Goal: Task Accomplishment & Management: Complete application form

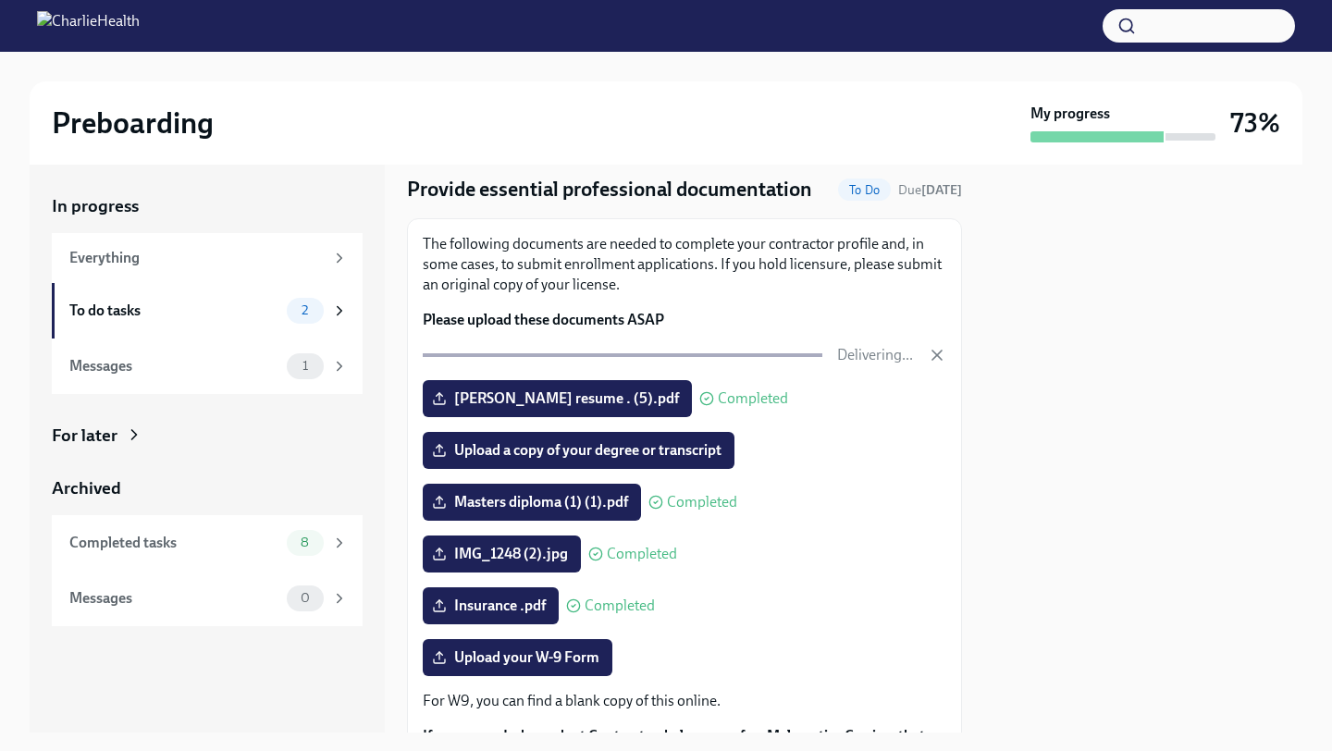
scroll to position [57, 0]
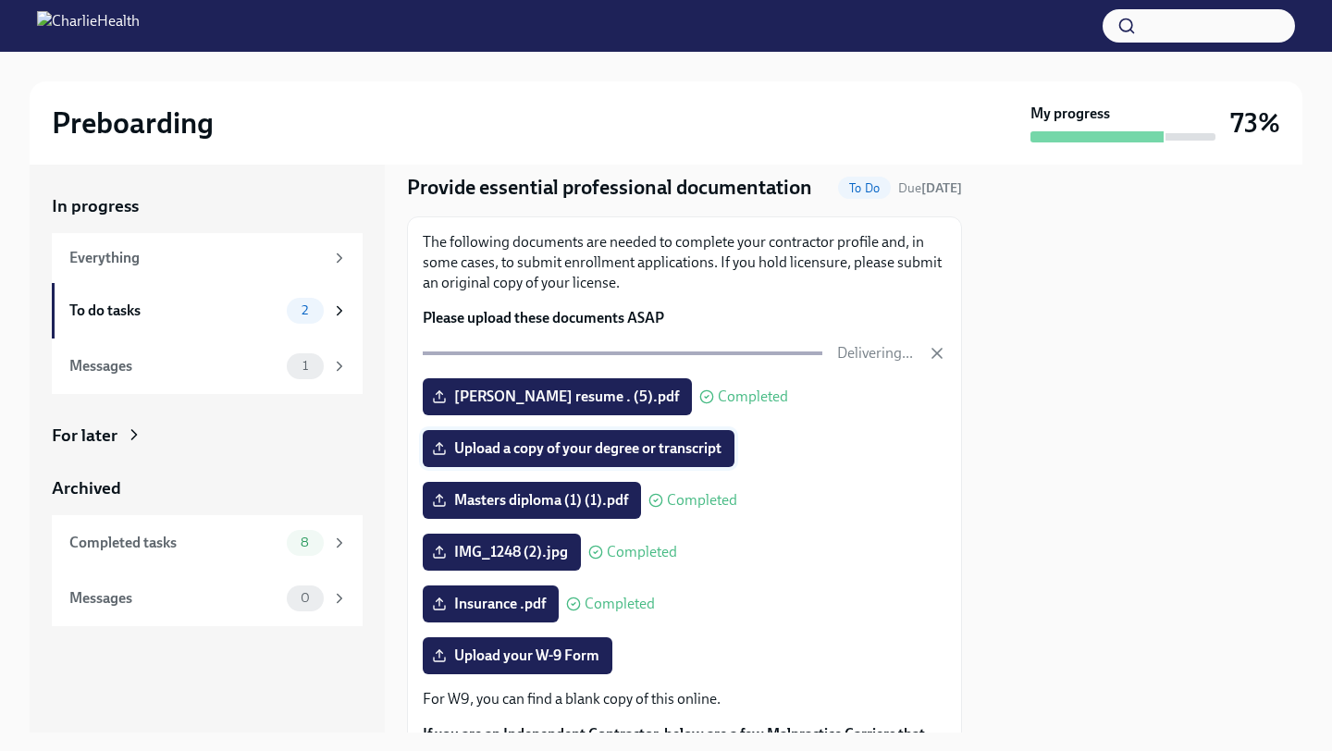
click at [521, 452] on span "Upload a copy of your degree or transcript" at bounding box center [579, 449] width 286 height 19
click at [0, 0] on input "Upload a copy of your degree or transcript" at bounding box center [0, 0] width 0 height 0
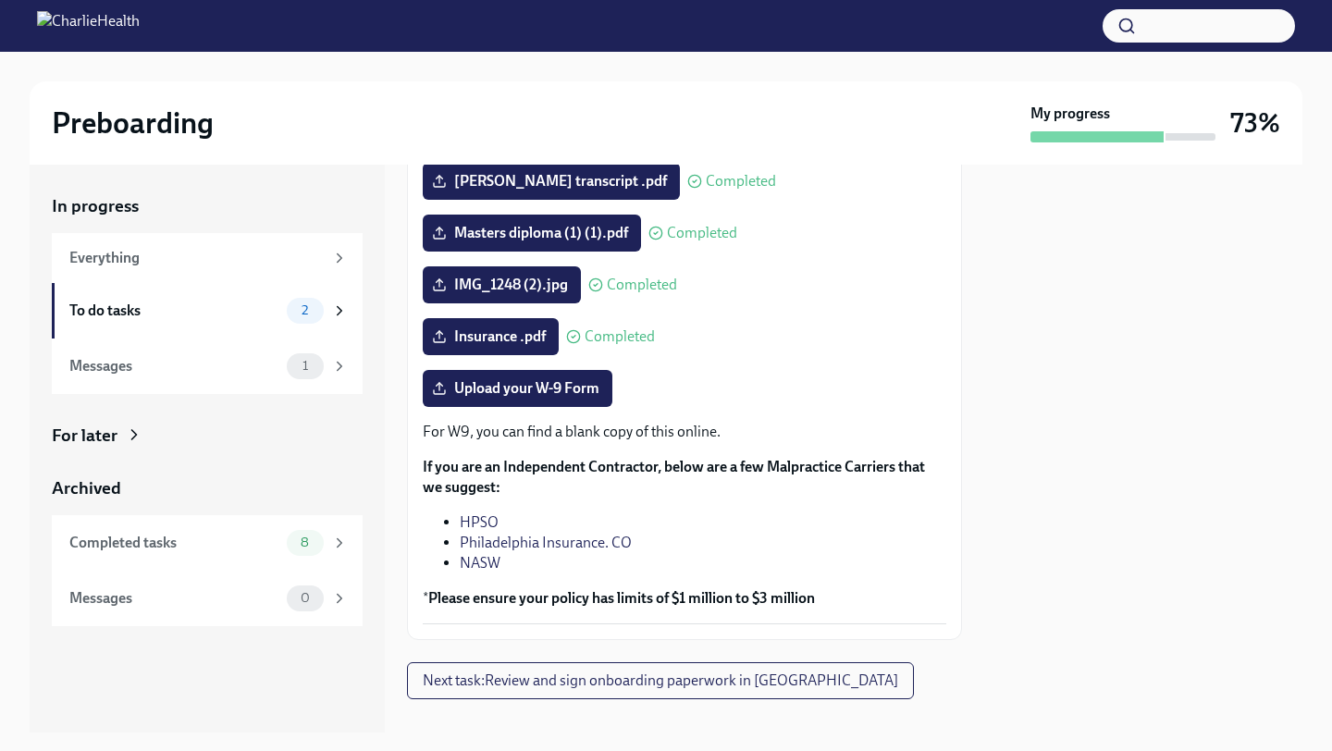
scroll to position [351, 0]
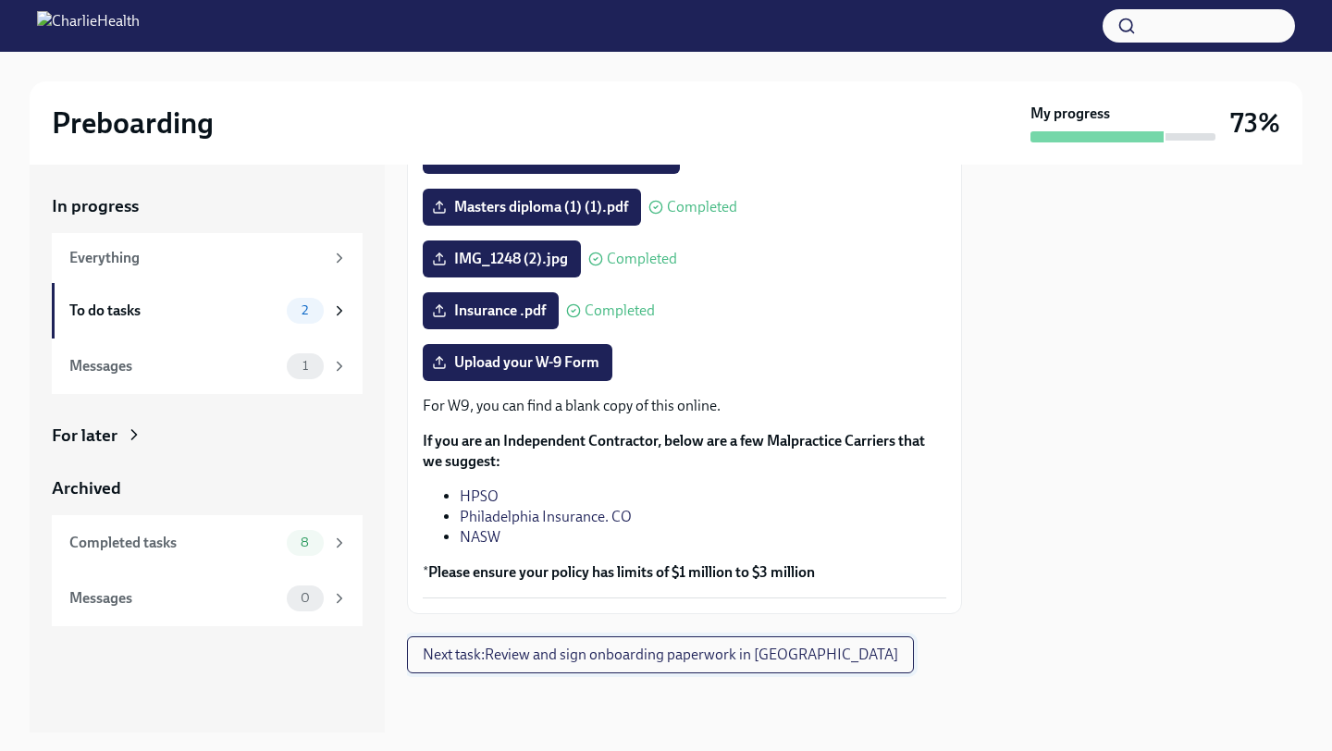
click at [712, 661] on span "Next task : Review and sign onboarding paperwork in [GEOGRAPHIC_DATA]" at bounding box center [661, 655] width 476 height 19
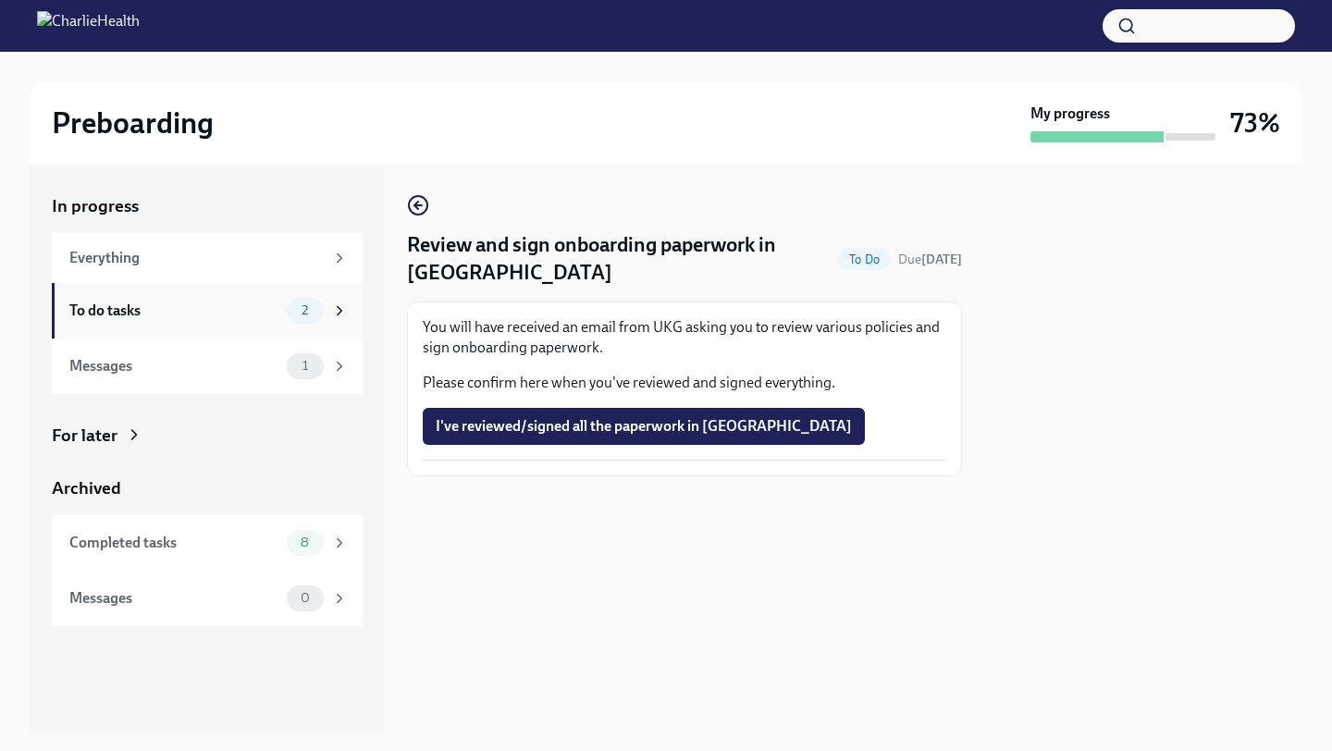
click at [208, 317] on div "To do tasks" at bounding box center [174, 311] width 210 height 20
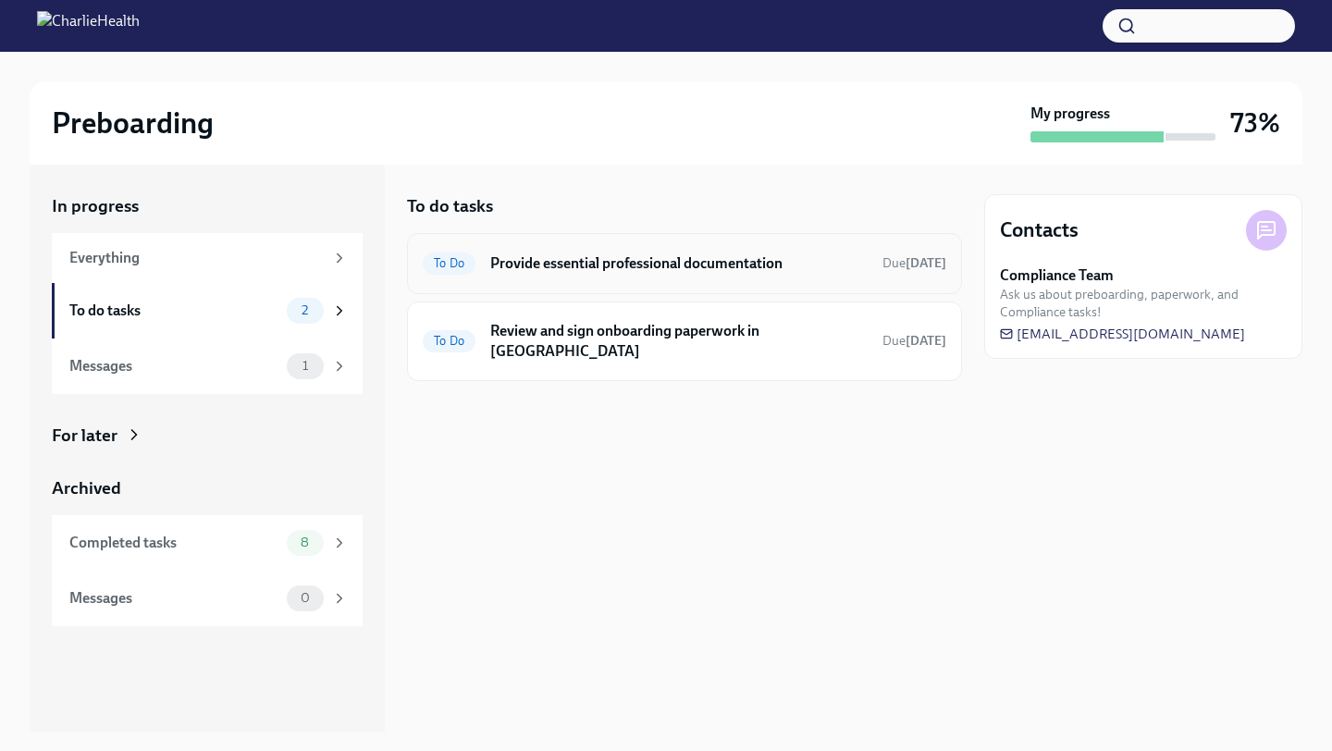
click at [639, 276] on div "To Do Provide essential professional documentation Due in 2 days" at bounding box center [685, 264] width 524 height 30
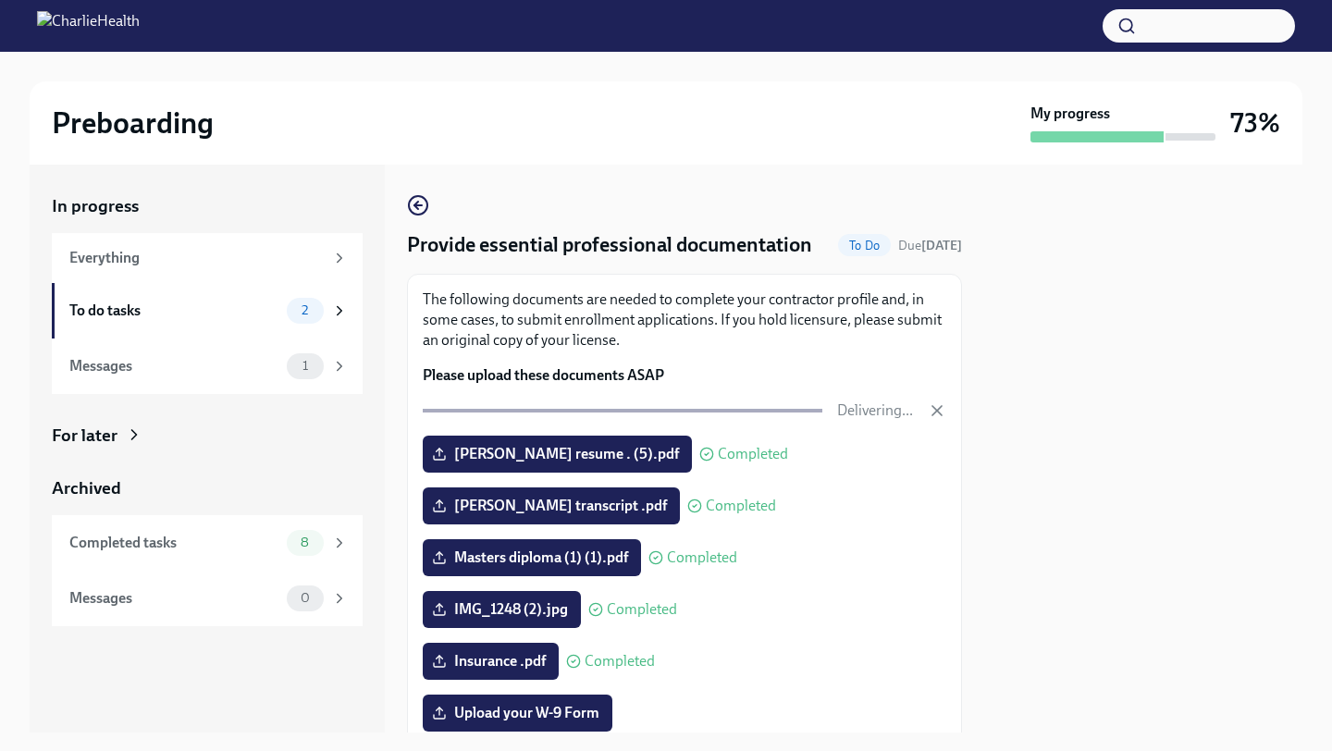
click at [853, 245] on span "To Do" at bounding box center [864, 246] width 53 height 14
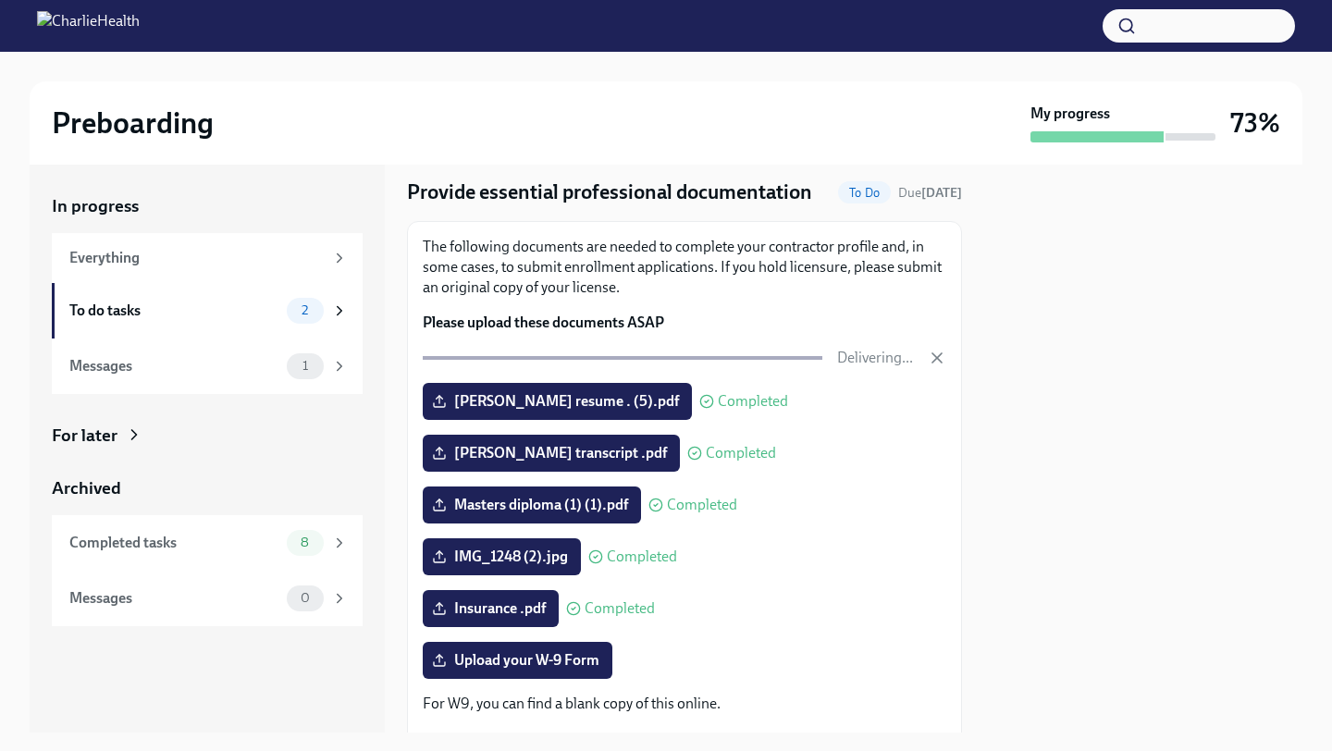
scroll to position [87, 0]
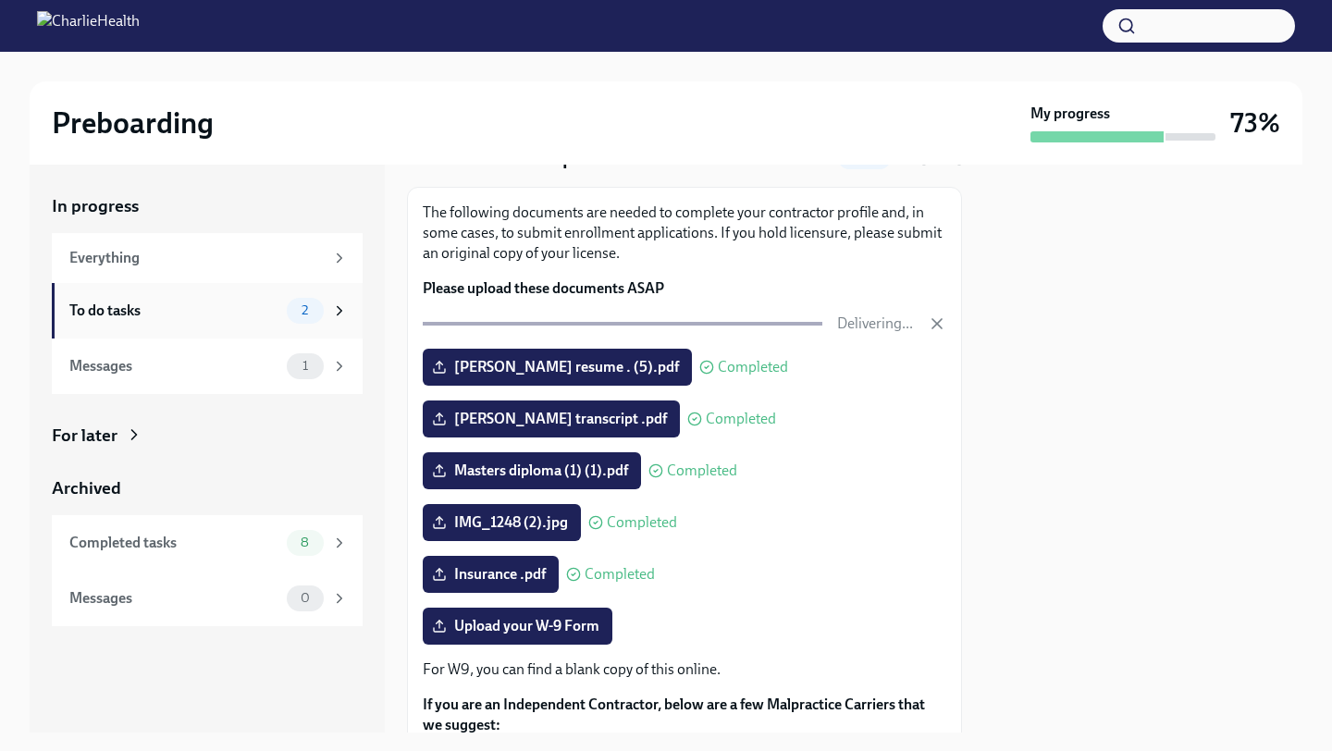
click at [162, 304] on div "To do tasks" at bounding box center [174, 311] width 210 height 20
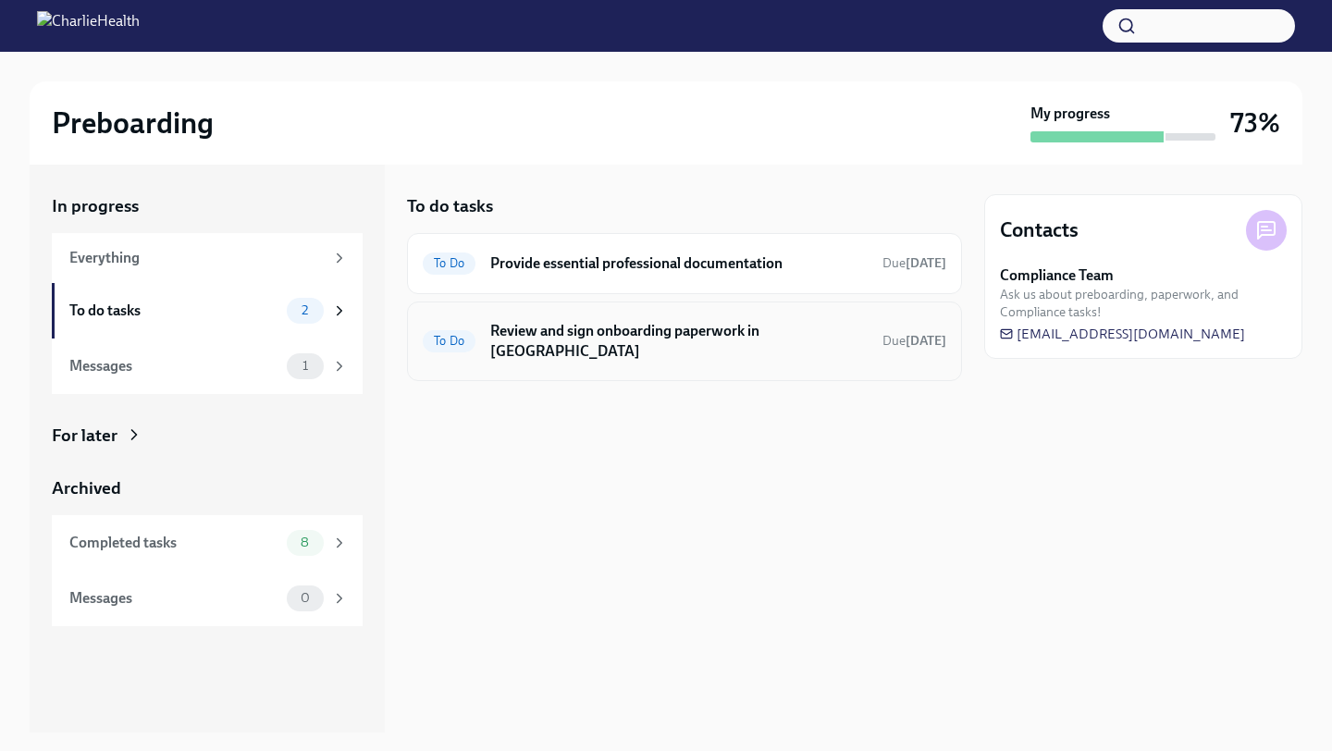
click at [522, 339] on h6 "Review and sign onboarding paperwork in [GEOGRAPHIC_DATA]" at bounding box center [679, 341] width 378 height 41
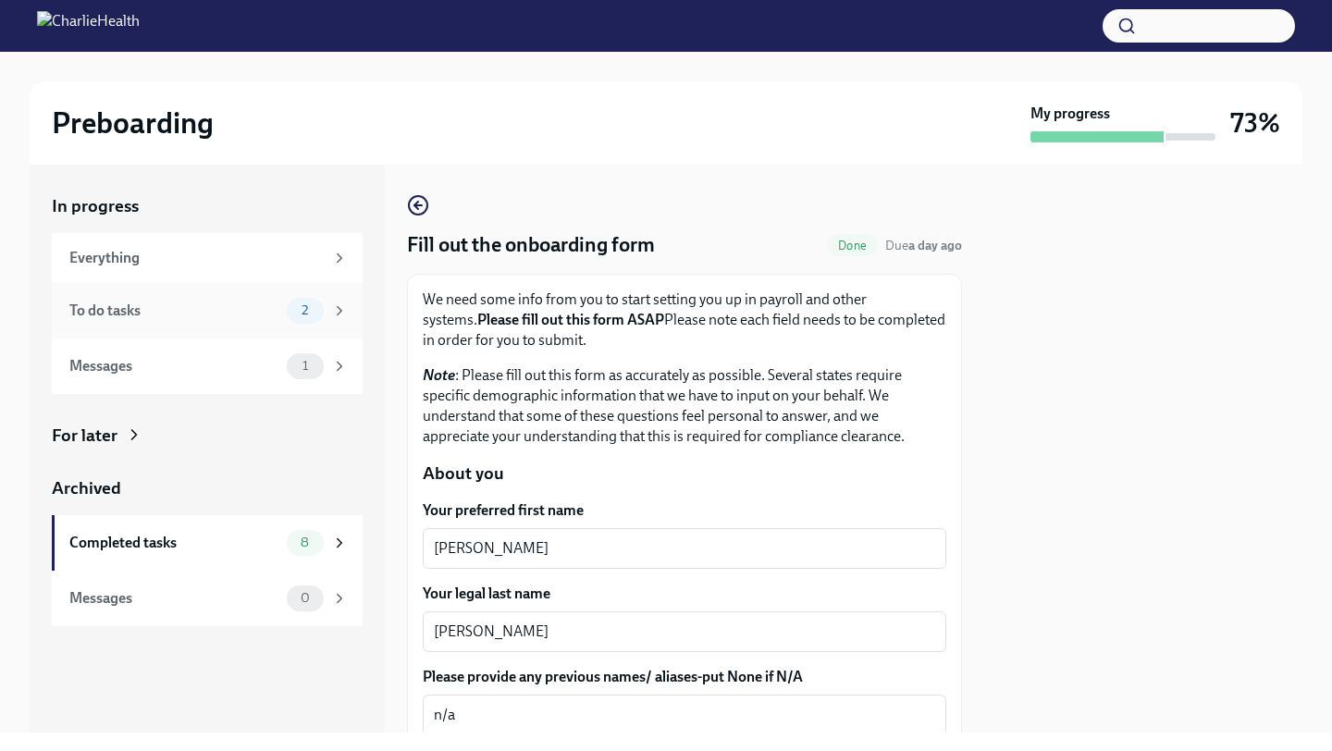
click at [245, 323] on div "To do tasks 2" at bounding box center [207, 311] width 311 height 56
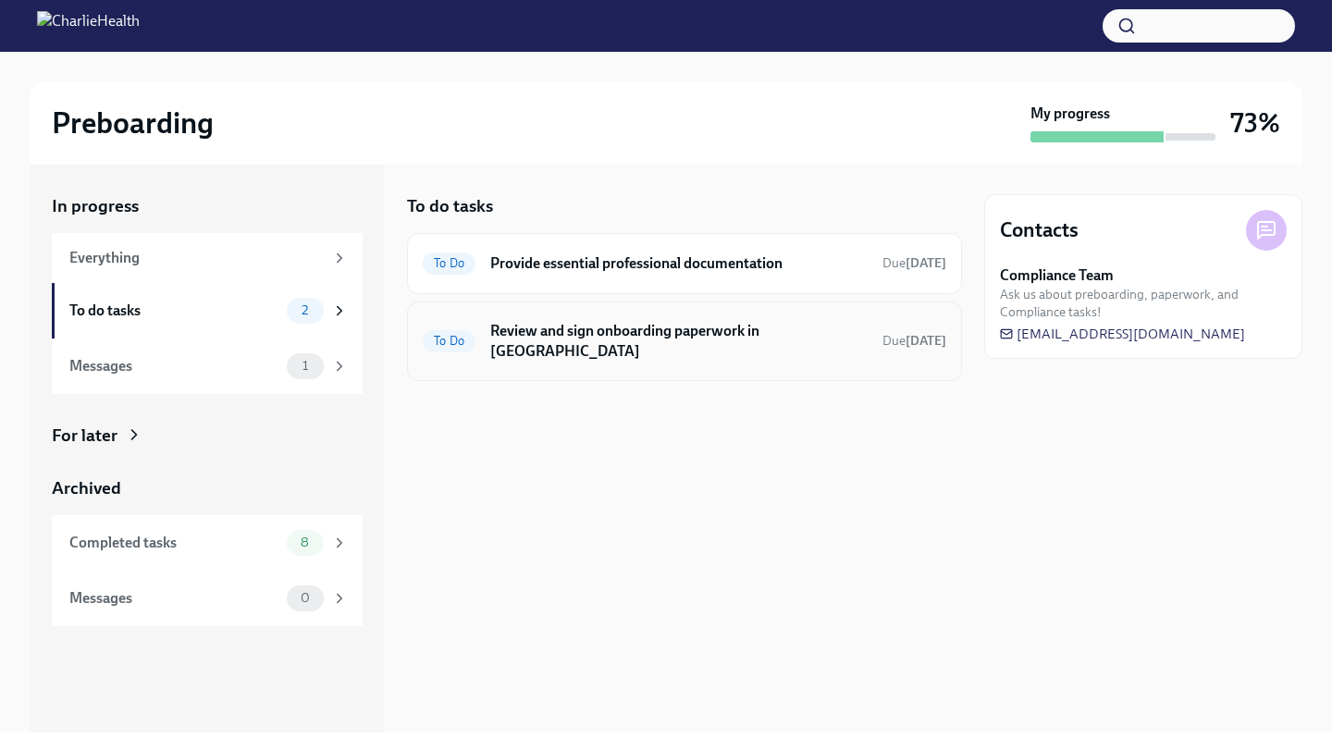
click at [605, 337] on h6 "Review and sign onboarding paperwork in [GEOGRAPHIC_DATA]" at bounding box center [679, 341] width 378 height 41
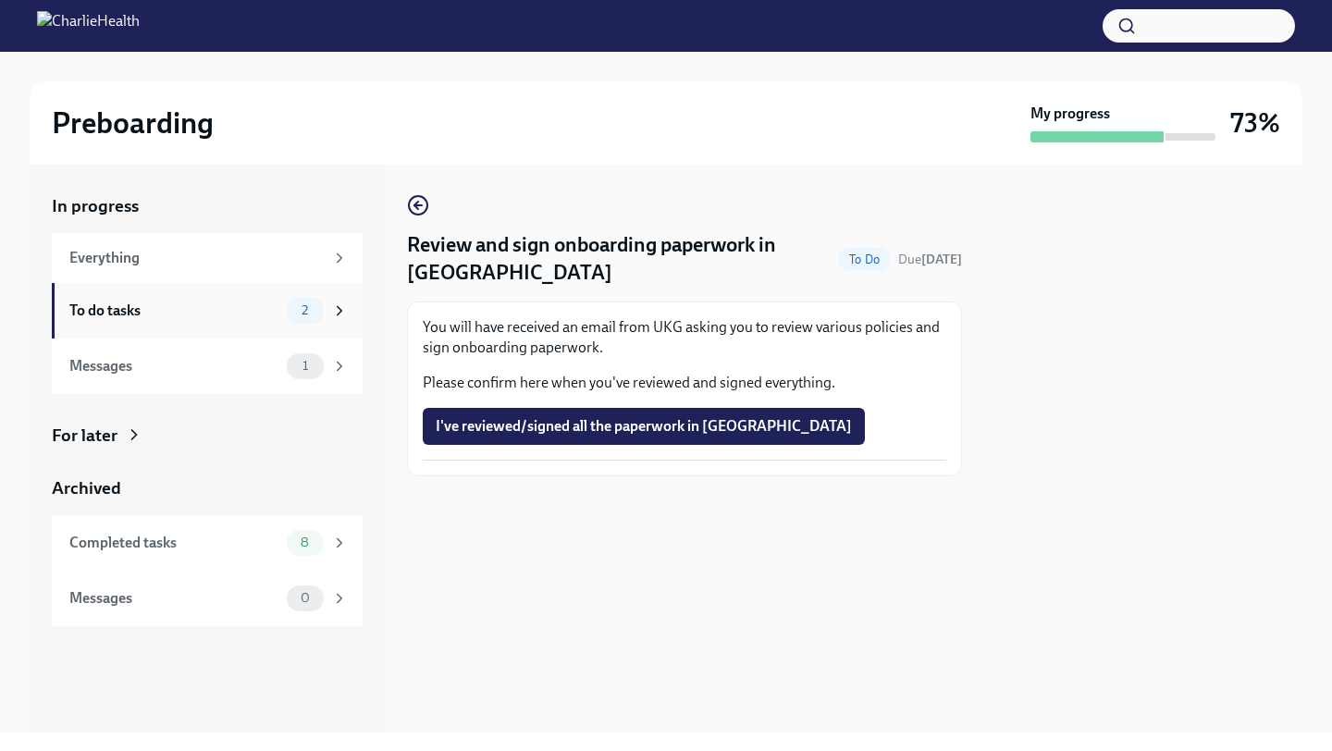
click at [176, 317] on div "To do tasks" at bounding box center [174, 311] width 210 height 20
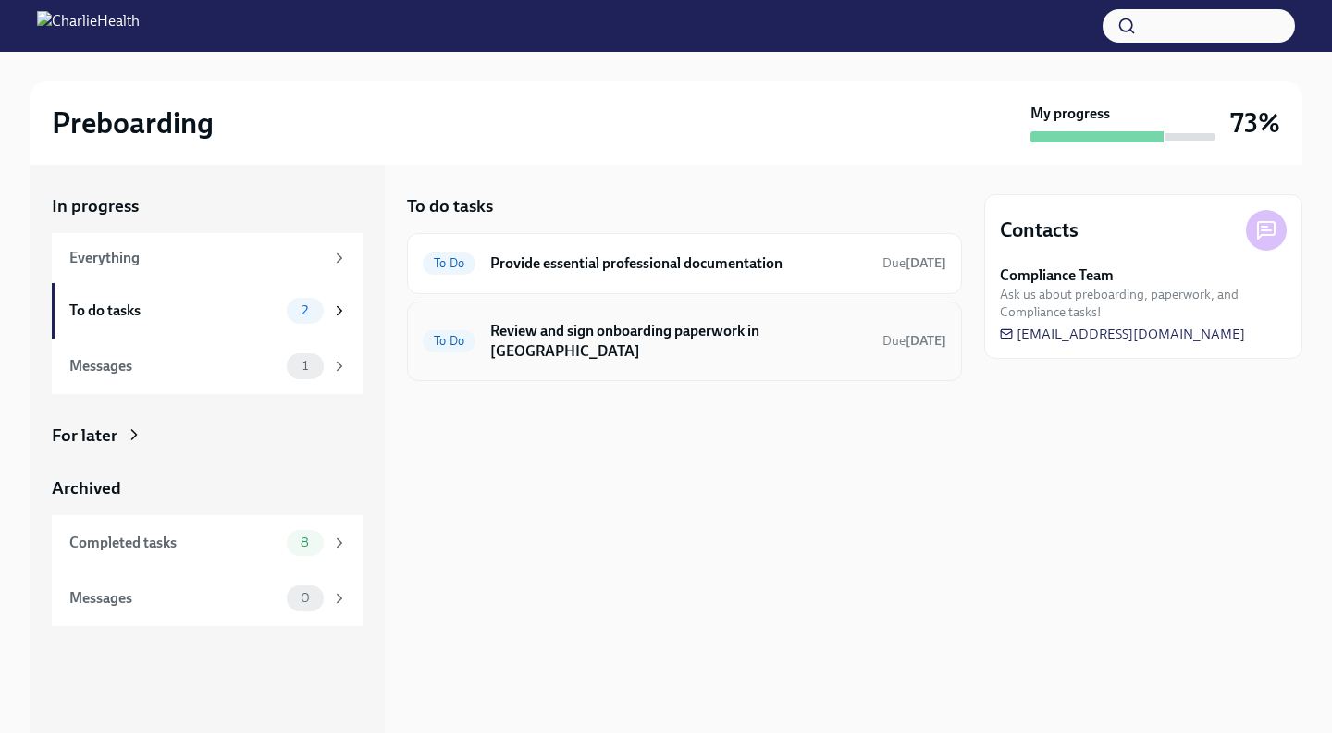
click at [507, 326] on h6 "Review and sign onboarding paperwork in [GEOGRAPHIC_DATA]" at bounding box center [679, 341] width 378 height 41
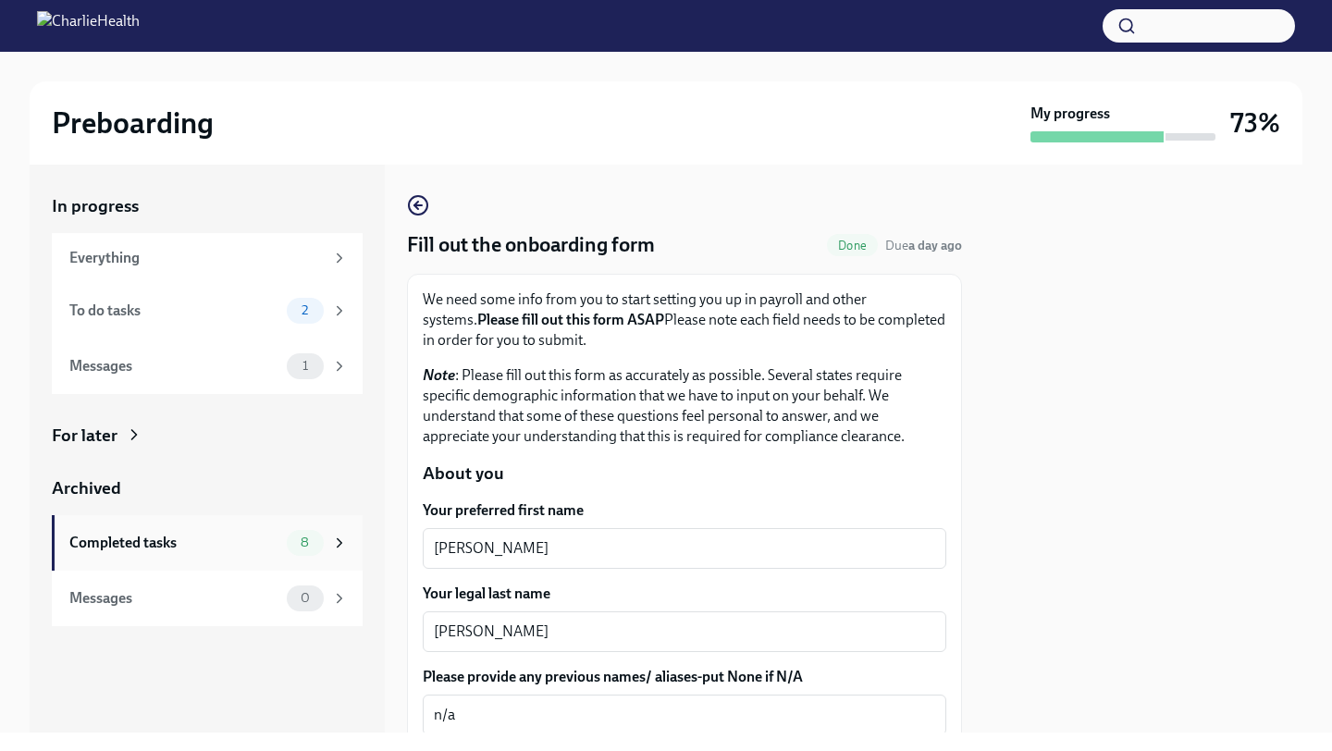
click at [174, 544] on div "Completed tasks" at bounding box center [174, 543] width 210 height 20
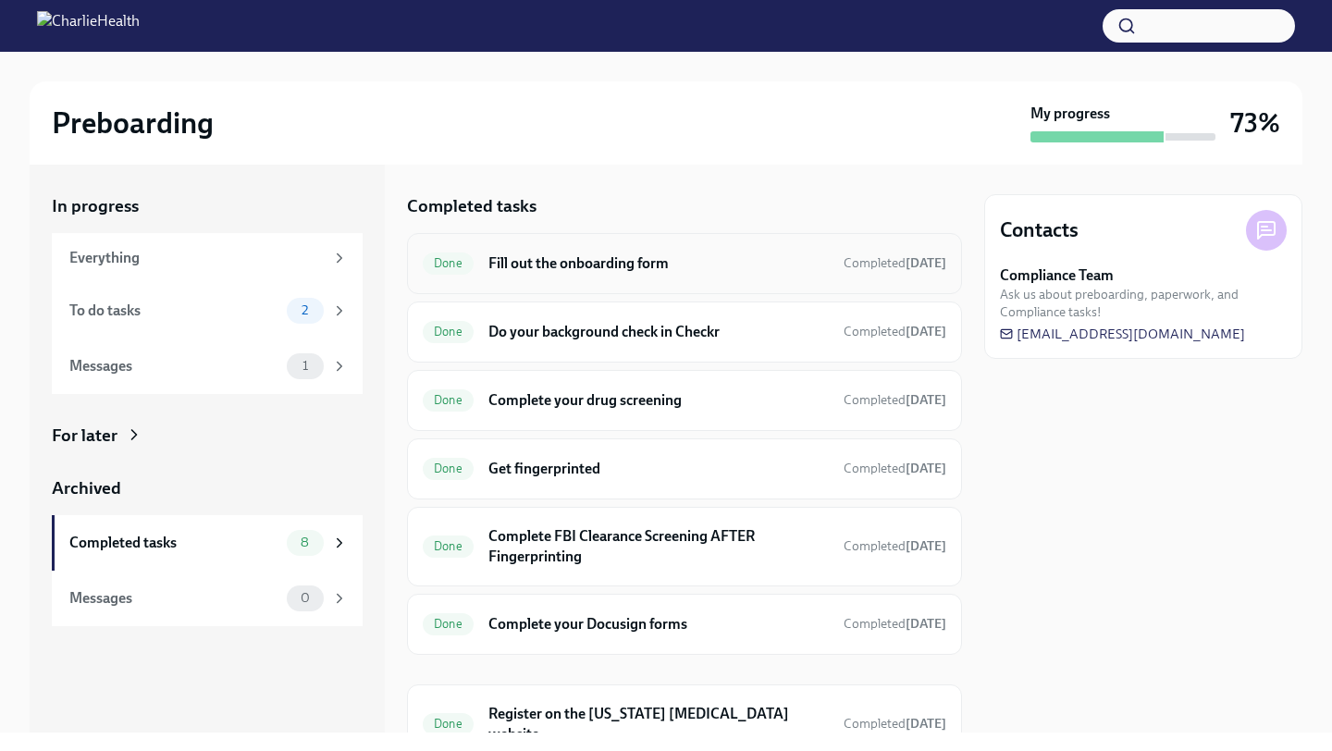
click at [598, 265] on h6 "Fill out the onboarding form" at bounding box center [659, 264] width 341 height 20
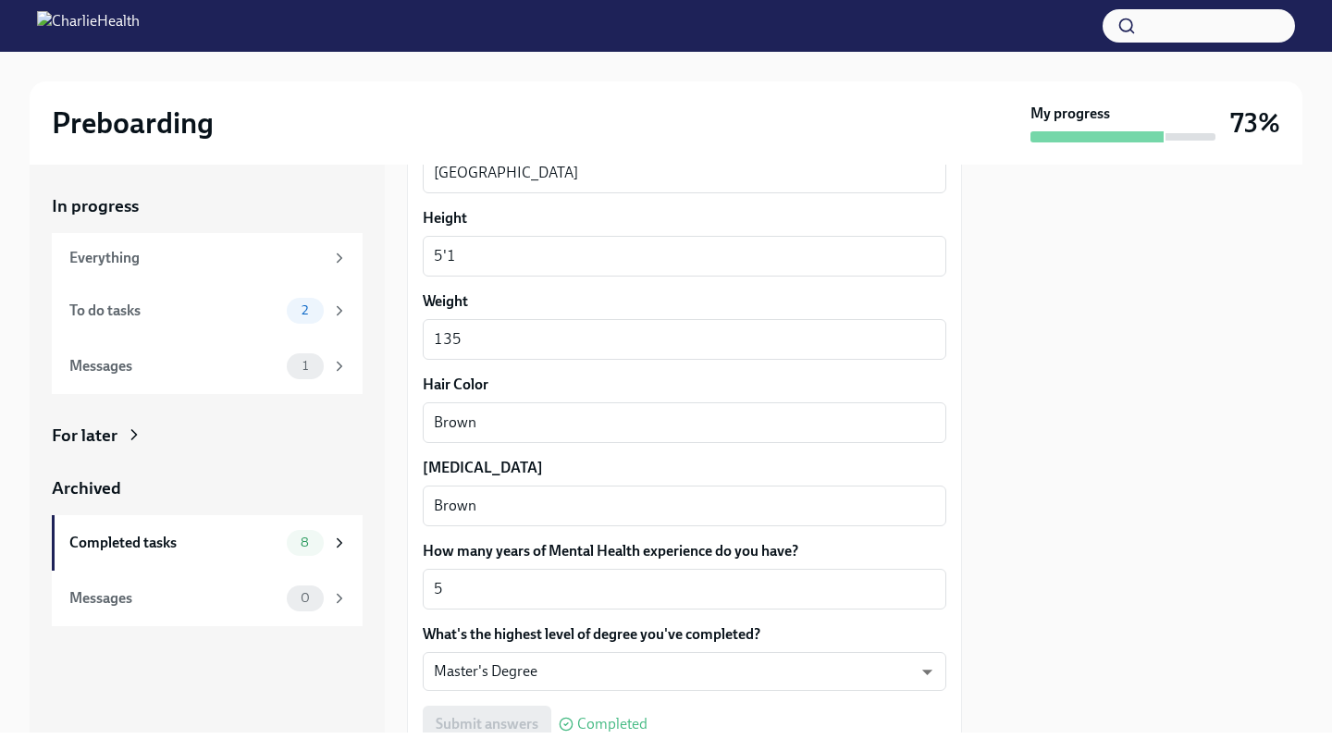
scroll to position [1702, 0]
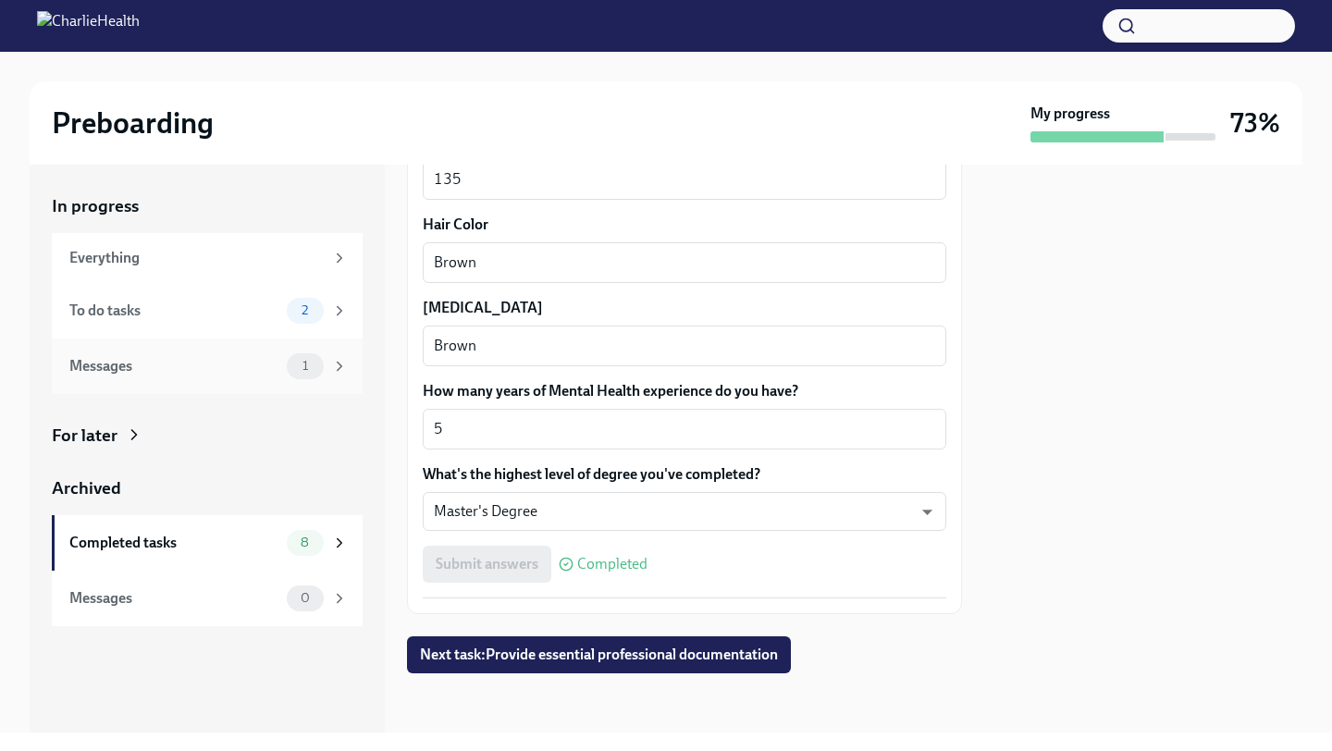
click at [252, 365] on div "Messages" at bounding box center [174, 366] width 210 height 20
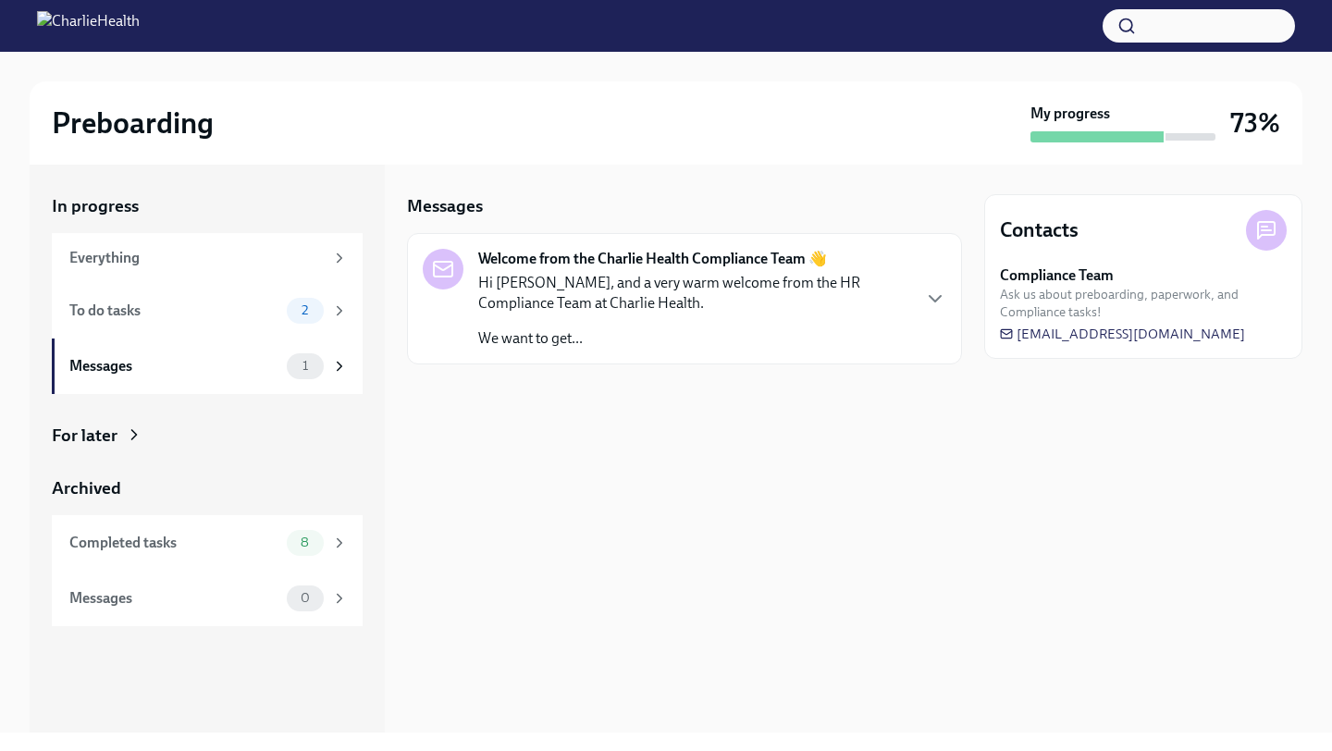
click at [744, 334] on p "We want to get..." at bounding box center [693, 338] width 431 height 20
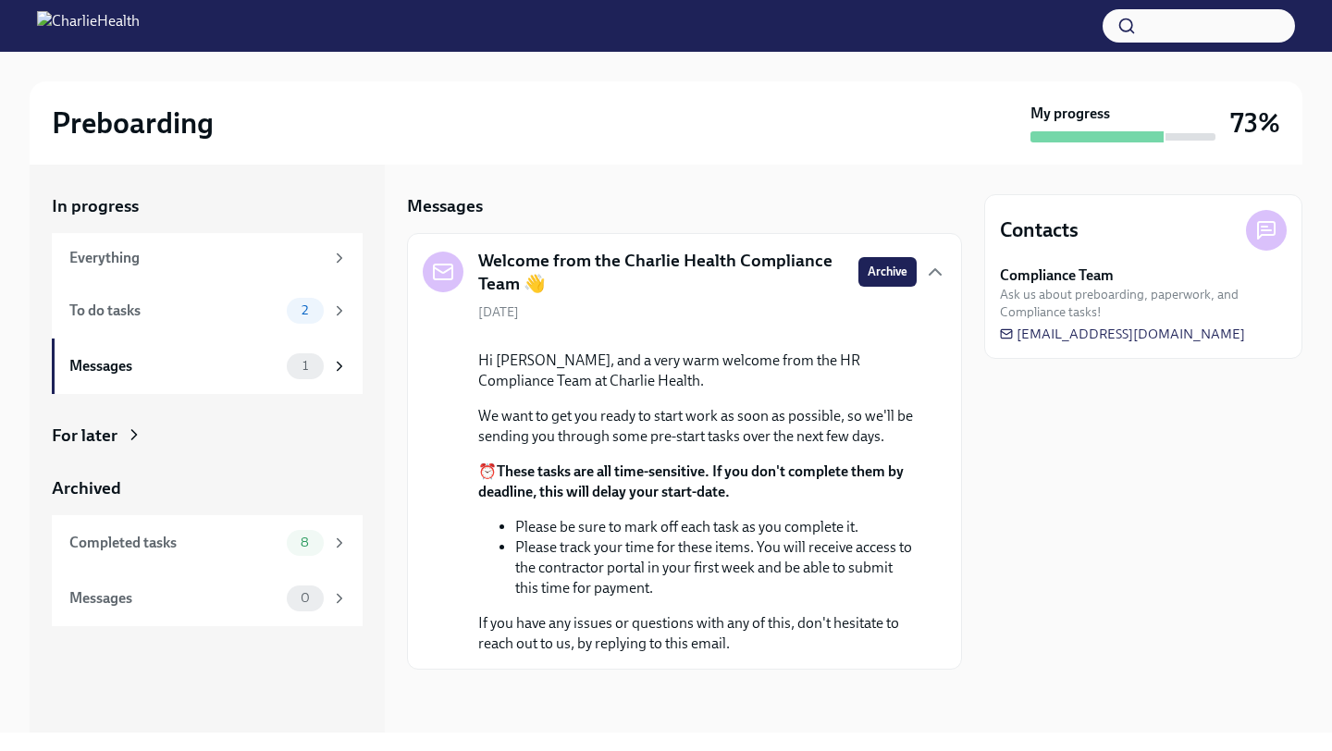
scroll to position [122, 0]
click at [214, 298] on div "To do tasks 2" at bounding box center [208, 311] width 279 height 26
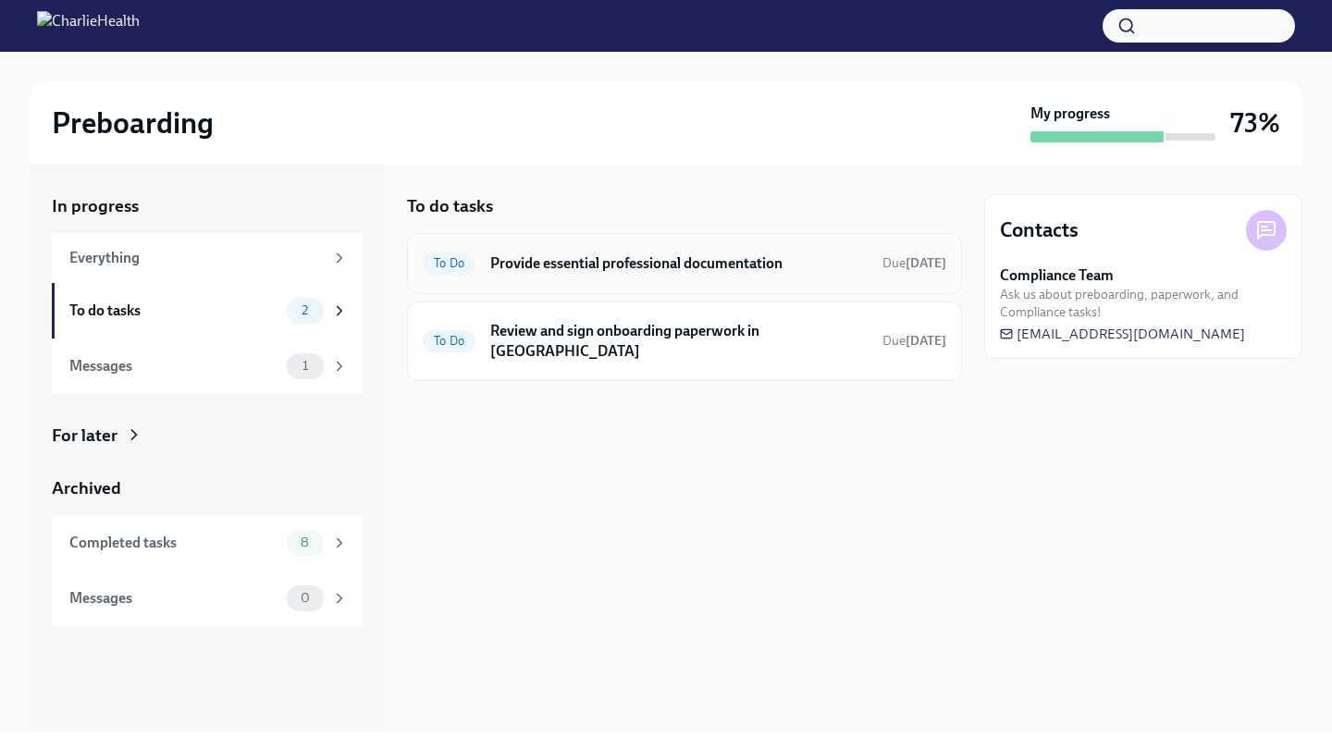
click at [667, 258] on h6 "Provide essential professional documentation" at bounding box center [679, 264] width 378 height 20
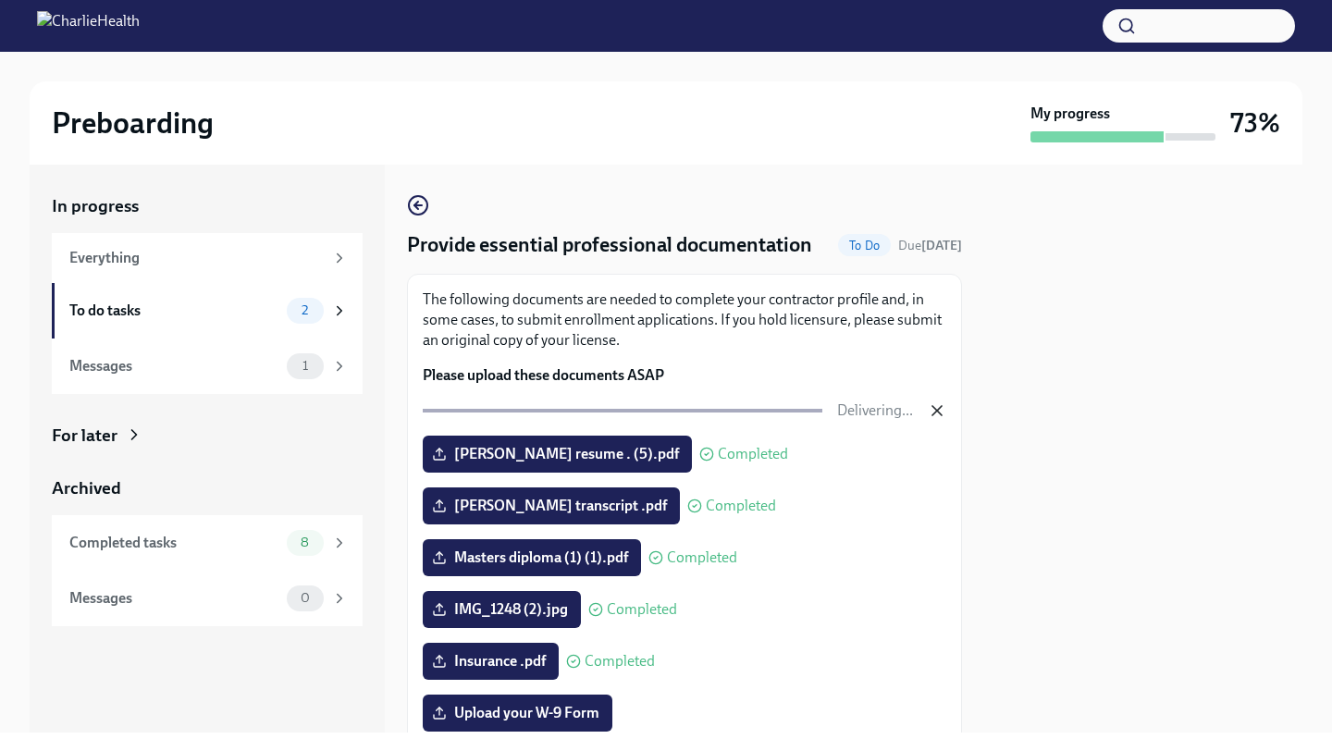
click at [939, 413] on icon "button" at bounding box center [937, 410] width 9 height 9
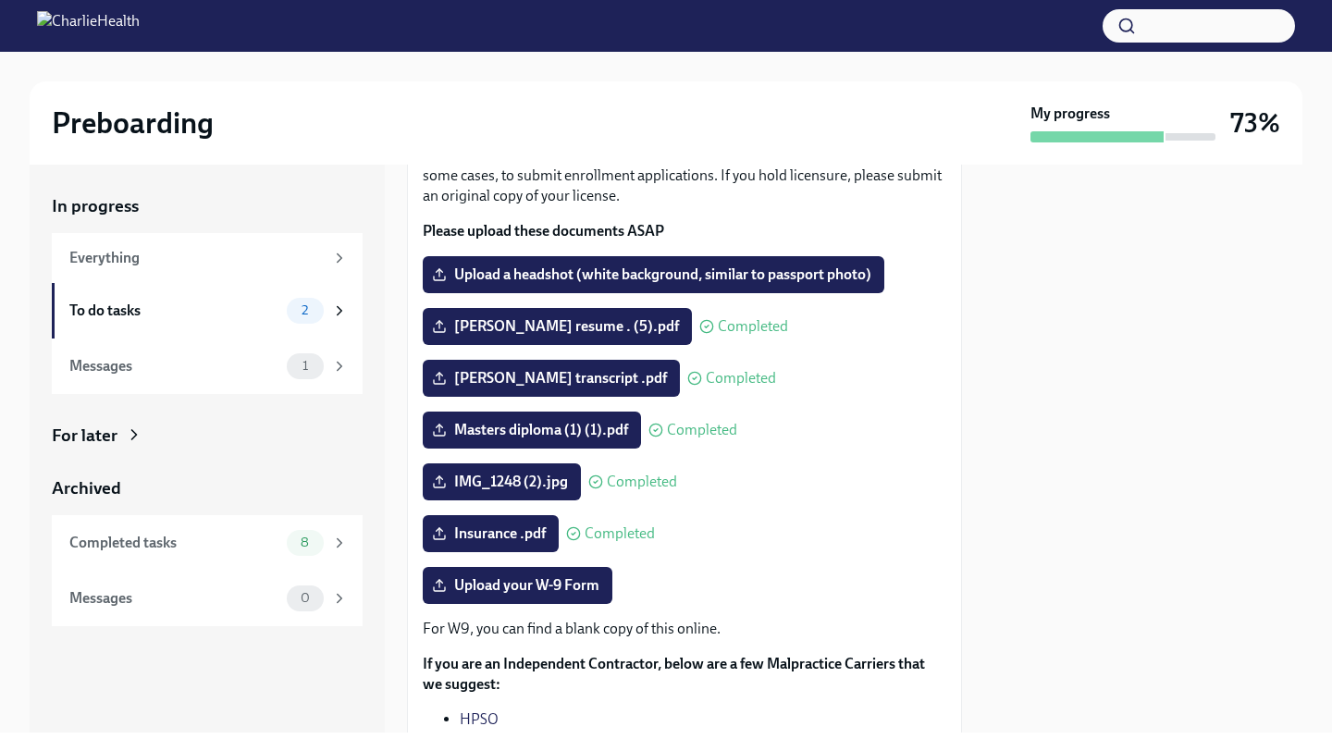
scroll to position [143, 0]
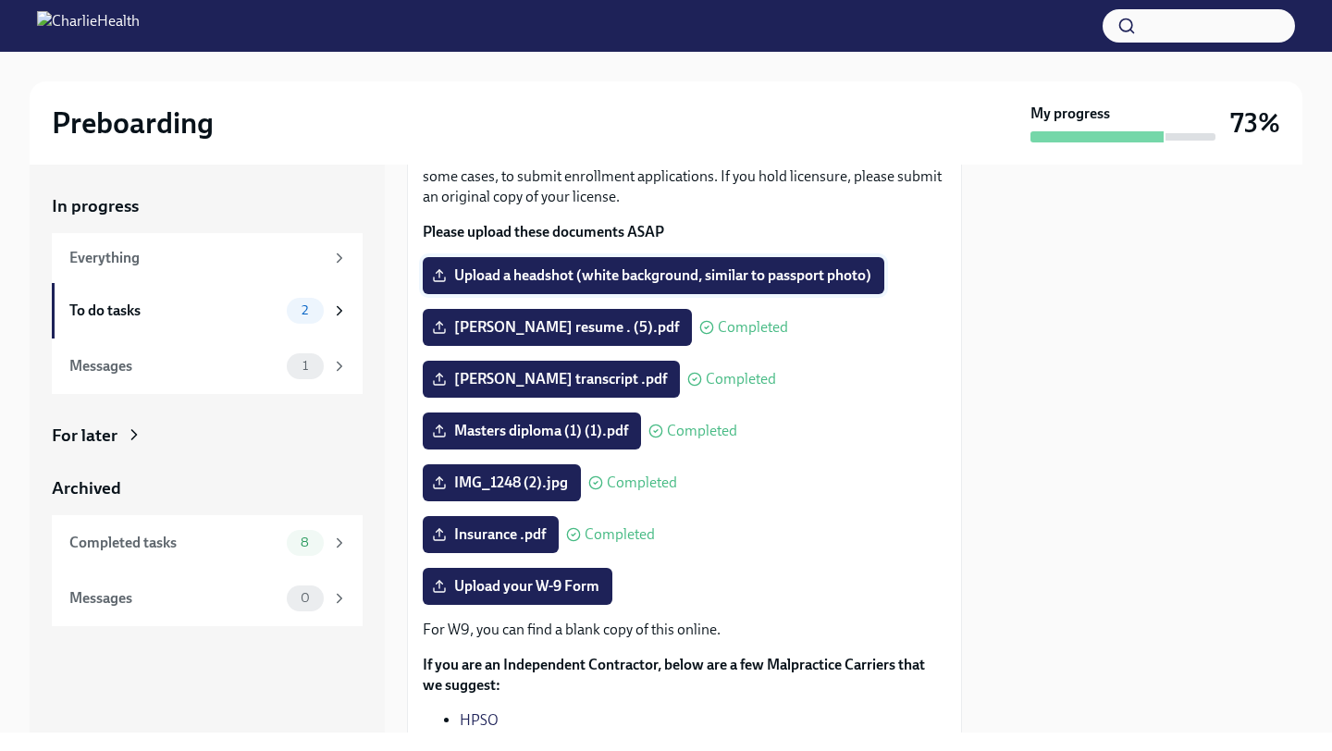
click at [741, 276] on span "Upload a headshot (white background, similar to passport photo)" at bounding box center [654, 275] width 436 height 19
click at [0, 0] on input "Upload a headshot (white background, similar to passport photo)" at bounding box center [0, 0] width 0 height 0
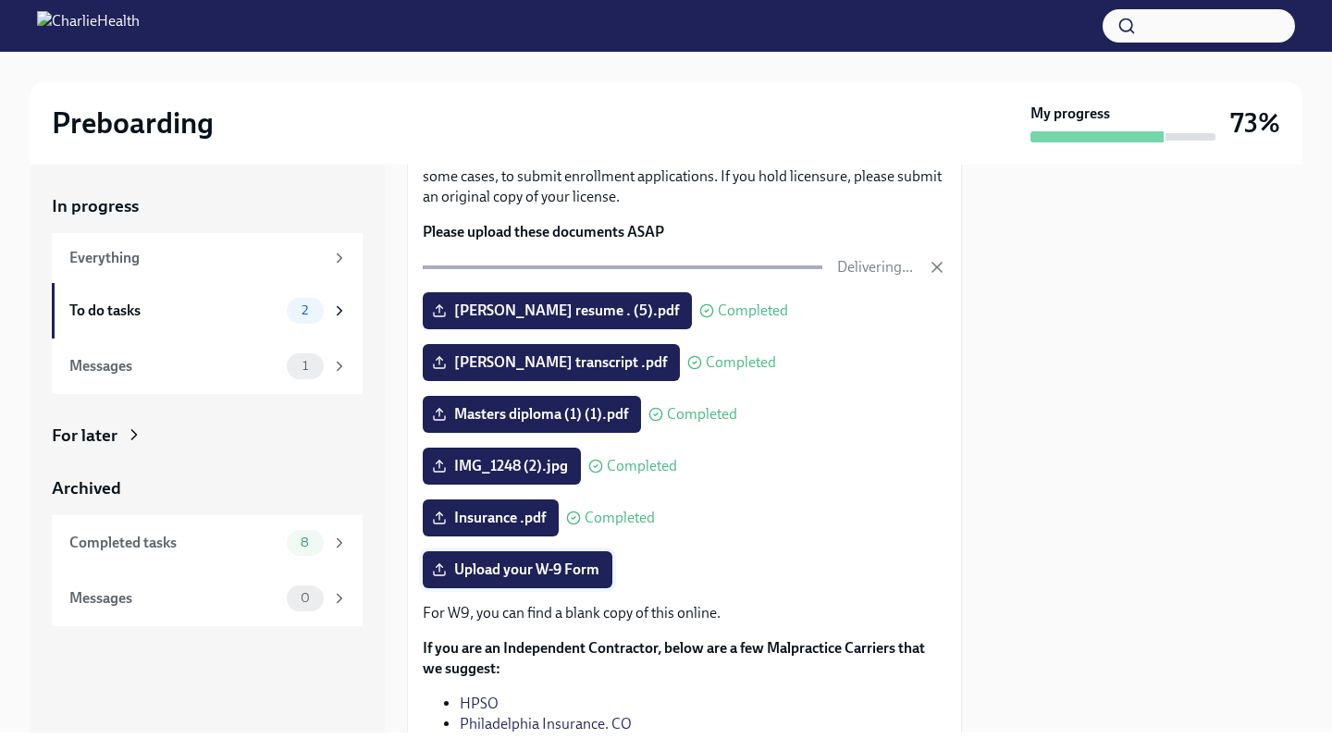
click at [545, 564] on span "Upload your W-9 Form" at bounding box center [518, 570] width 164 height 19
click at [0, 0] on input "Upload your W-9 Form" at bounding box center [0, 0] width 0 height 0
